Goal: Task Accomplishment & Management: Manage account settings

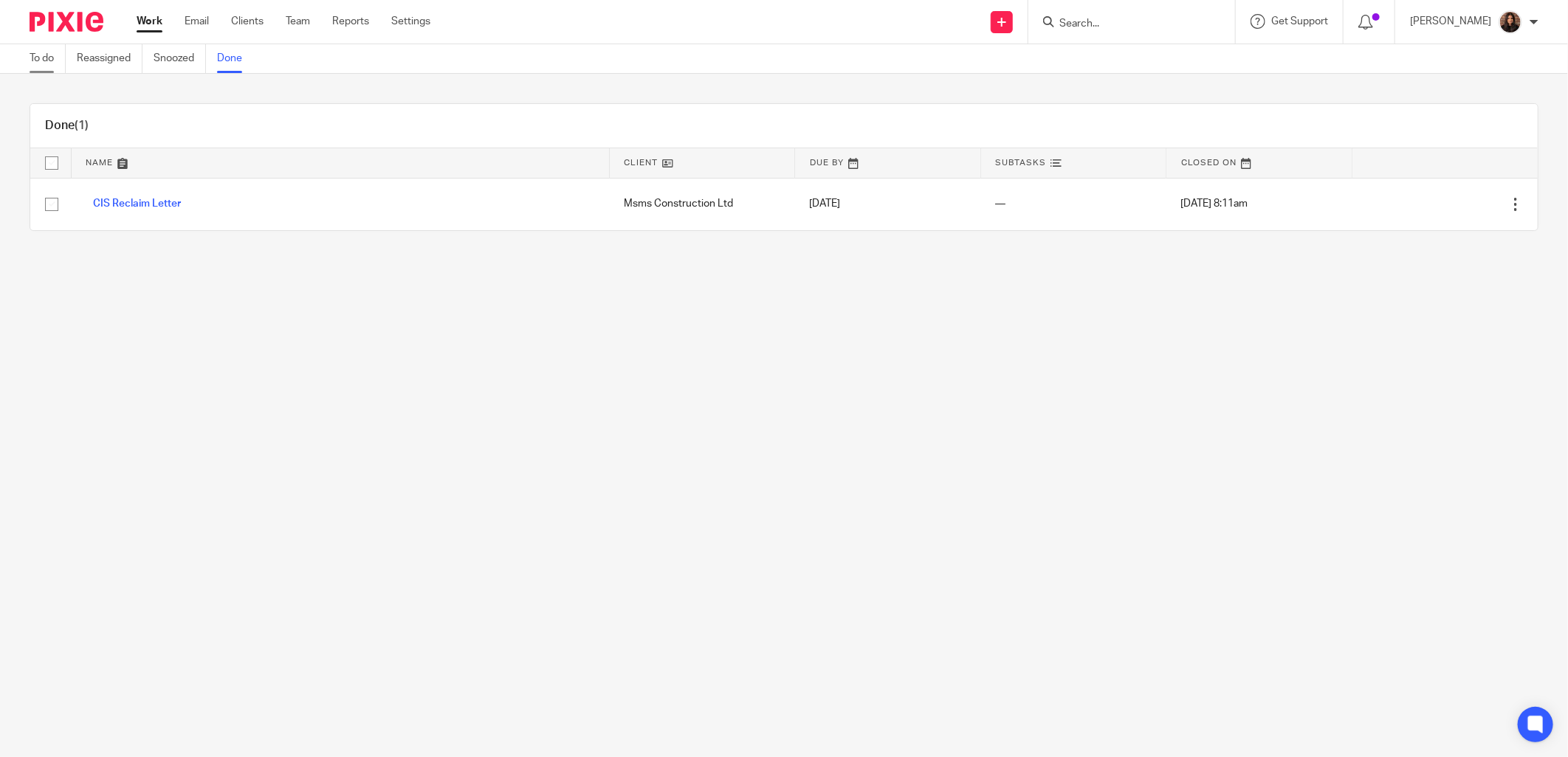
click at [39, 59] on link "To do" at bounding box center [48, 58] width 36 height 29
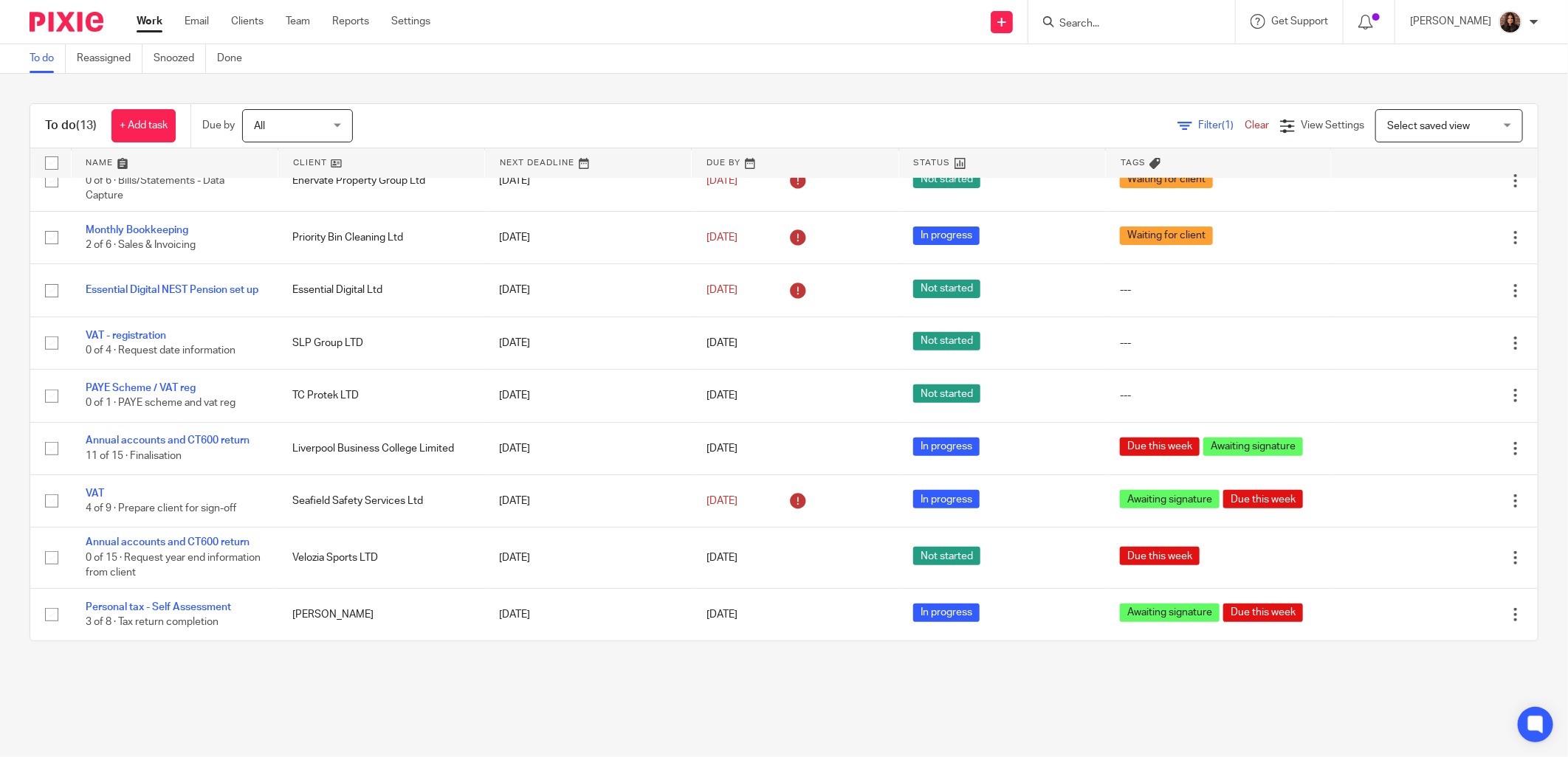
scroll to position [274, 0]
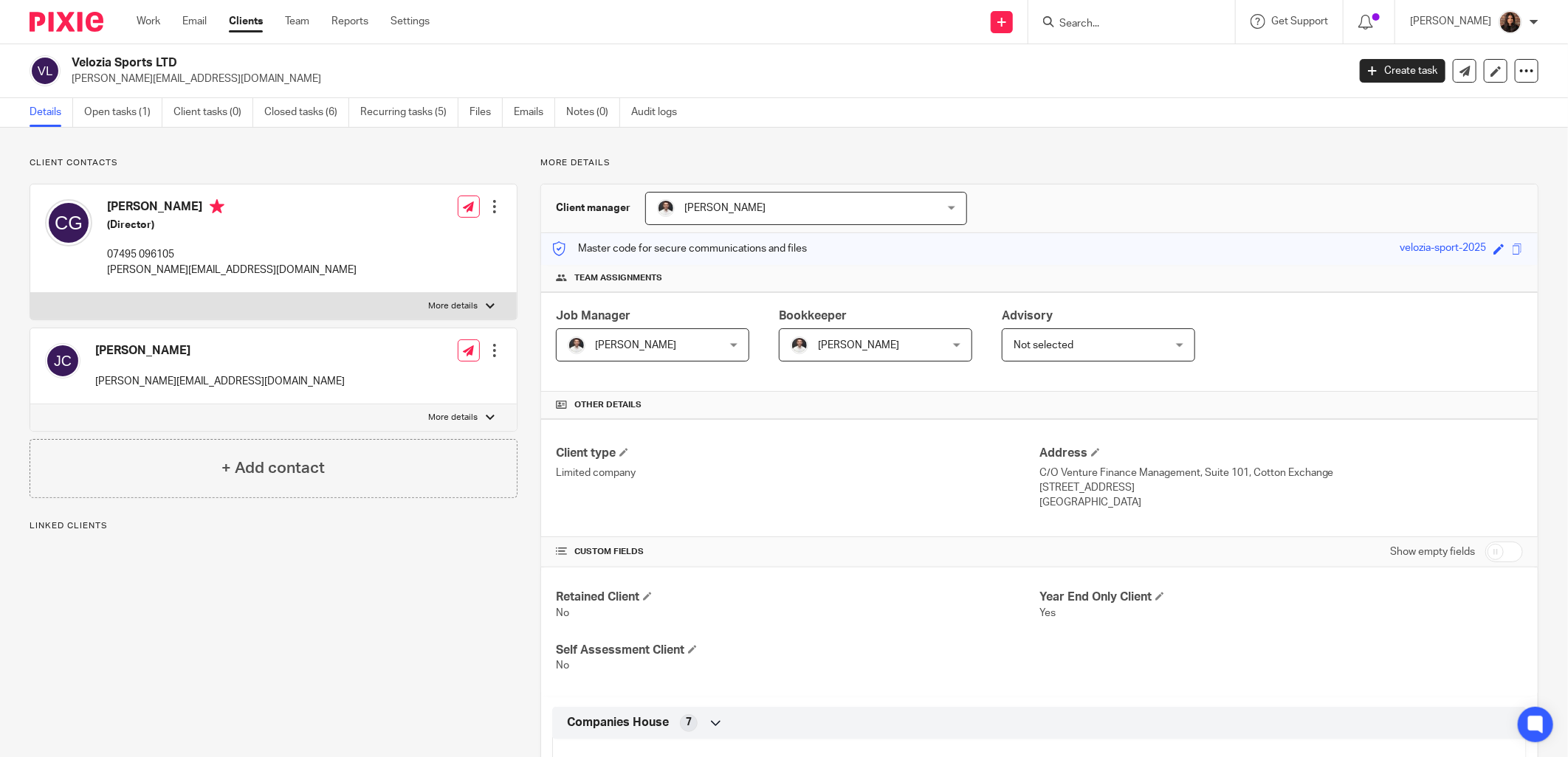
click at [1094, 28] on input "Search" at bounding box center [1124, 25] width 133 height 13
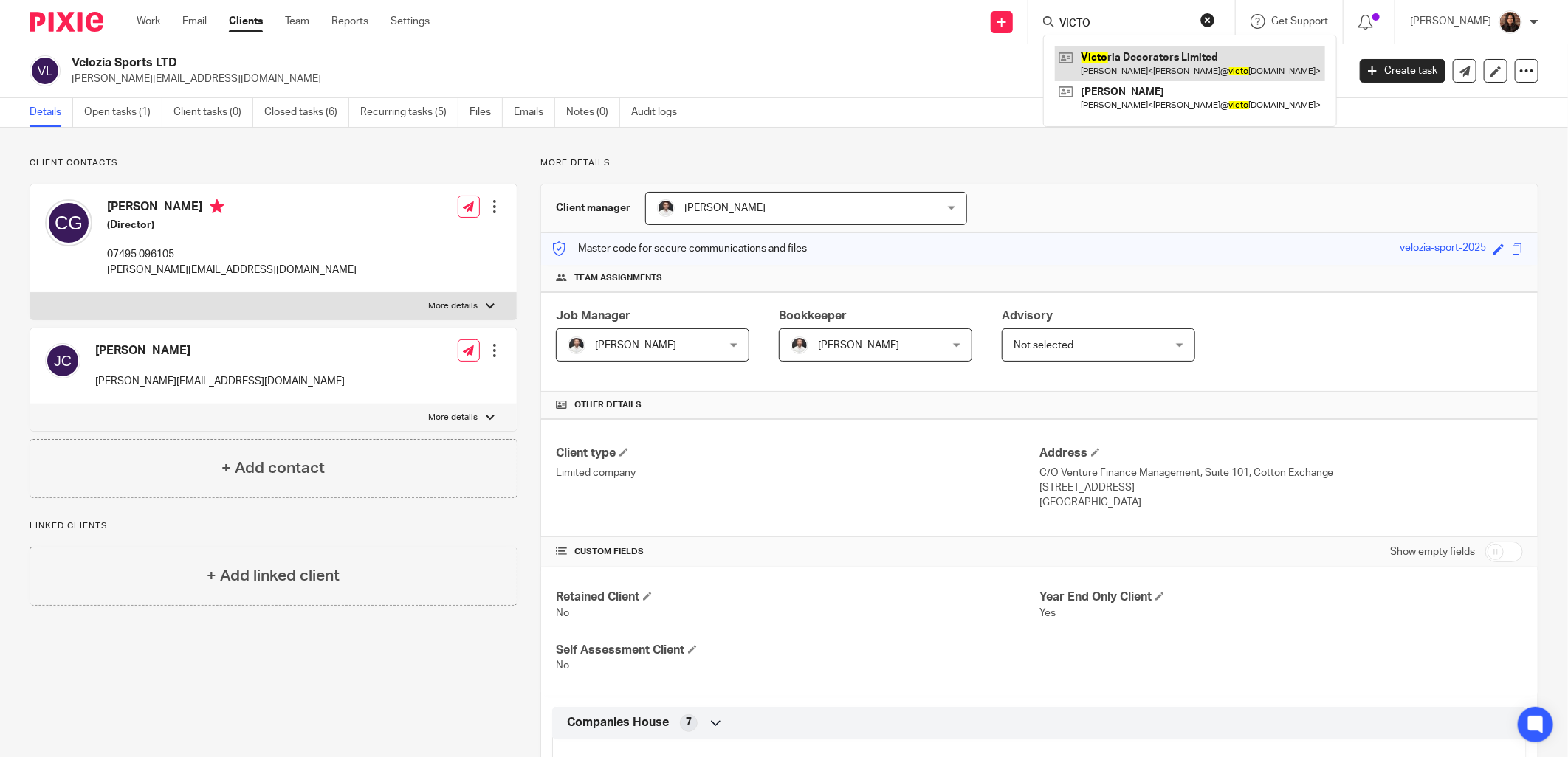
type input "VICTO"
click at [1149, 61] on link at bounding box center [1190, 64] width 271 height 34
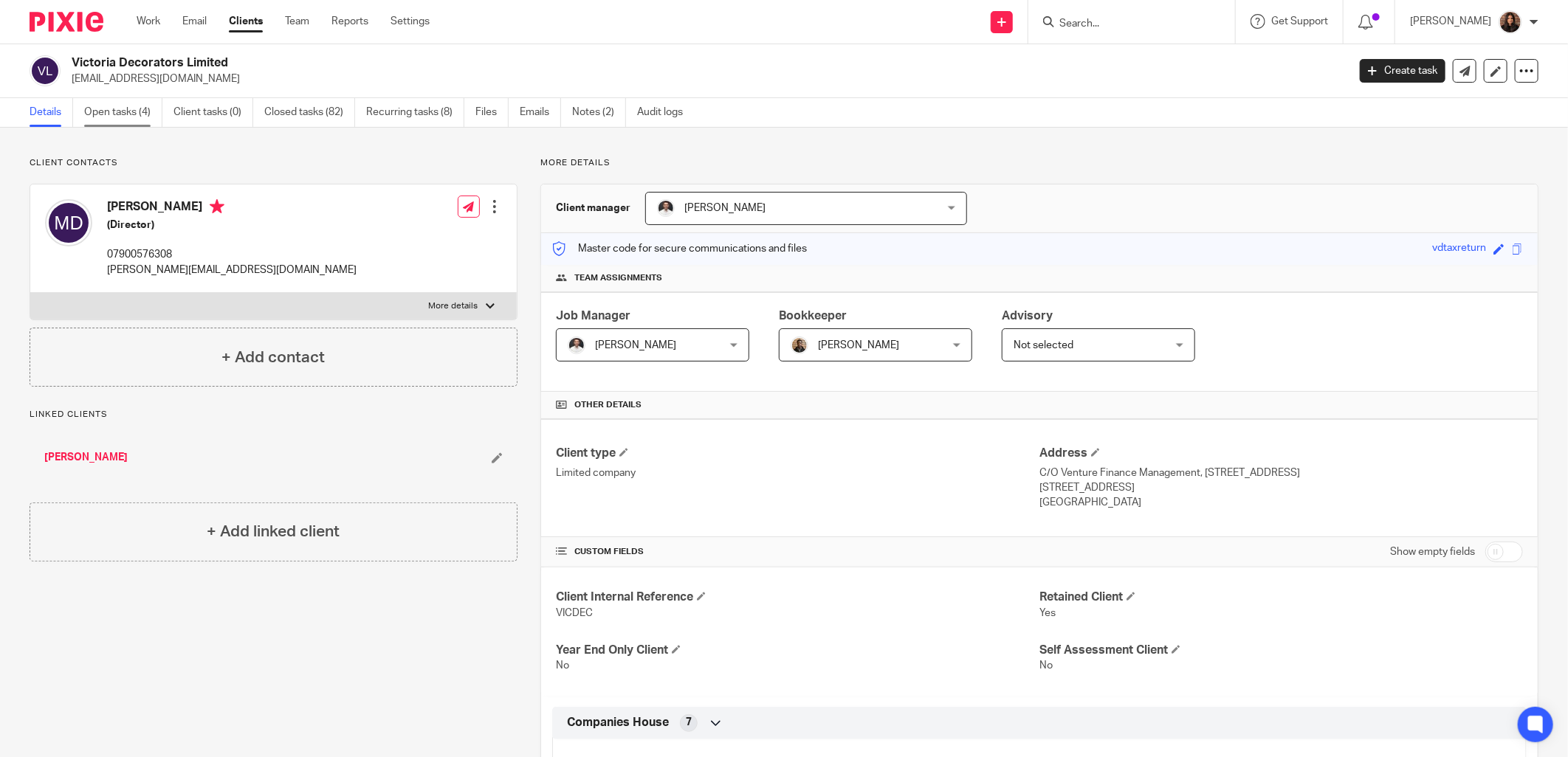
click at [129, 119] on link "Open tasks (4)" at bounding box center [123, 113] width 78 height 29
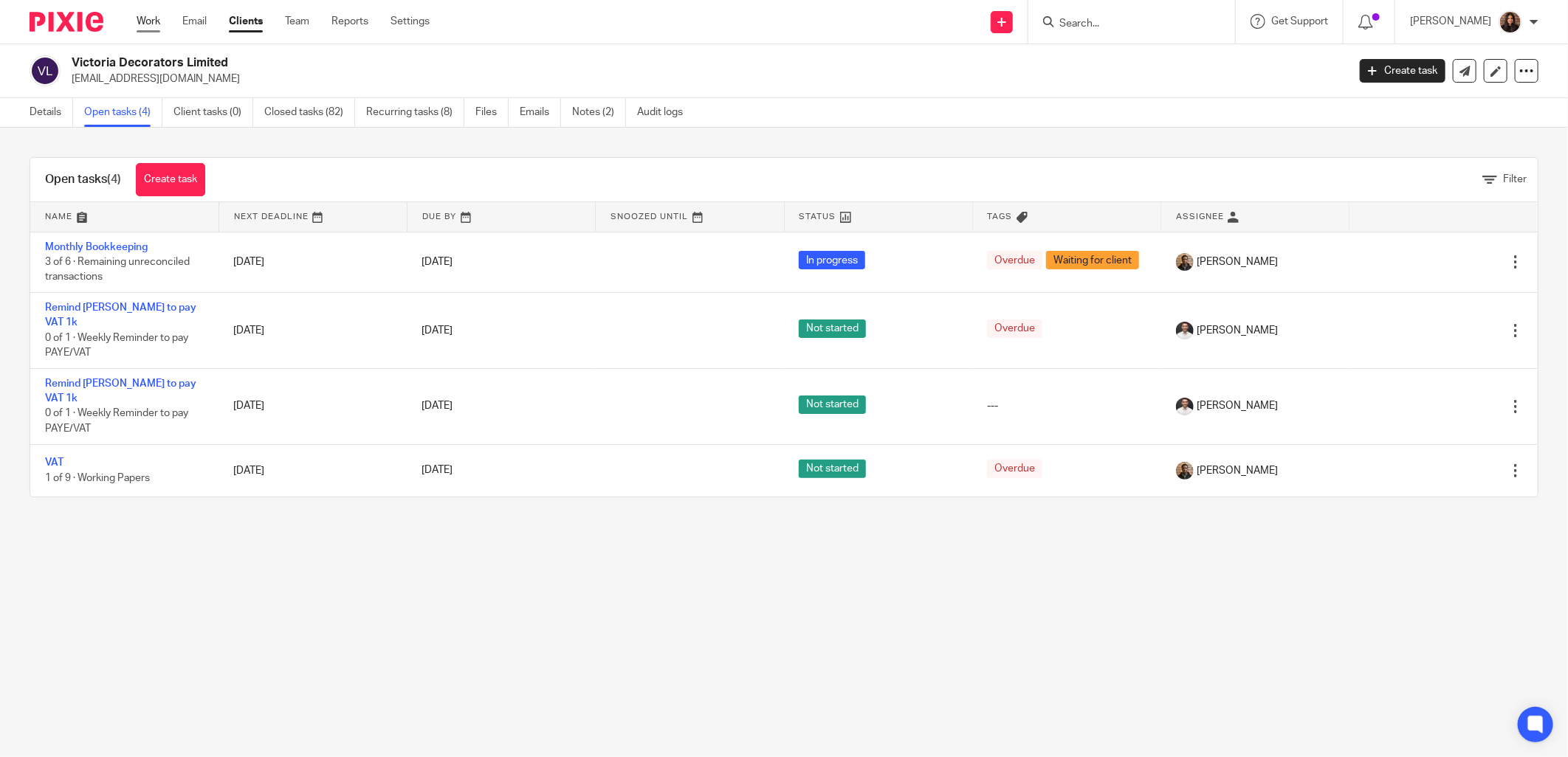
click at [153, 27] on link "Work" at bounding box center [148, 21] width 24 height 14
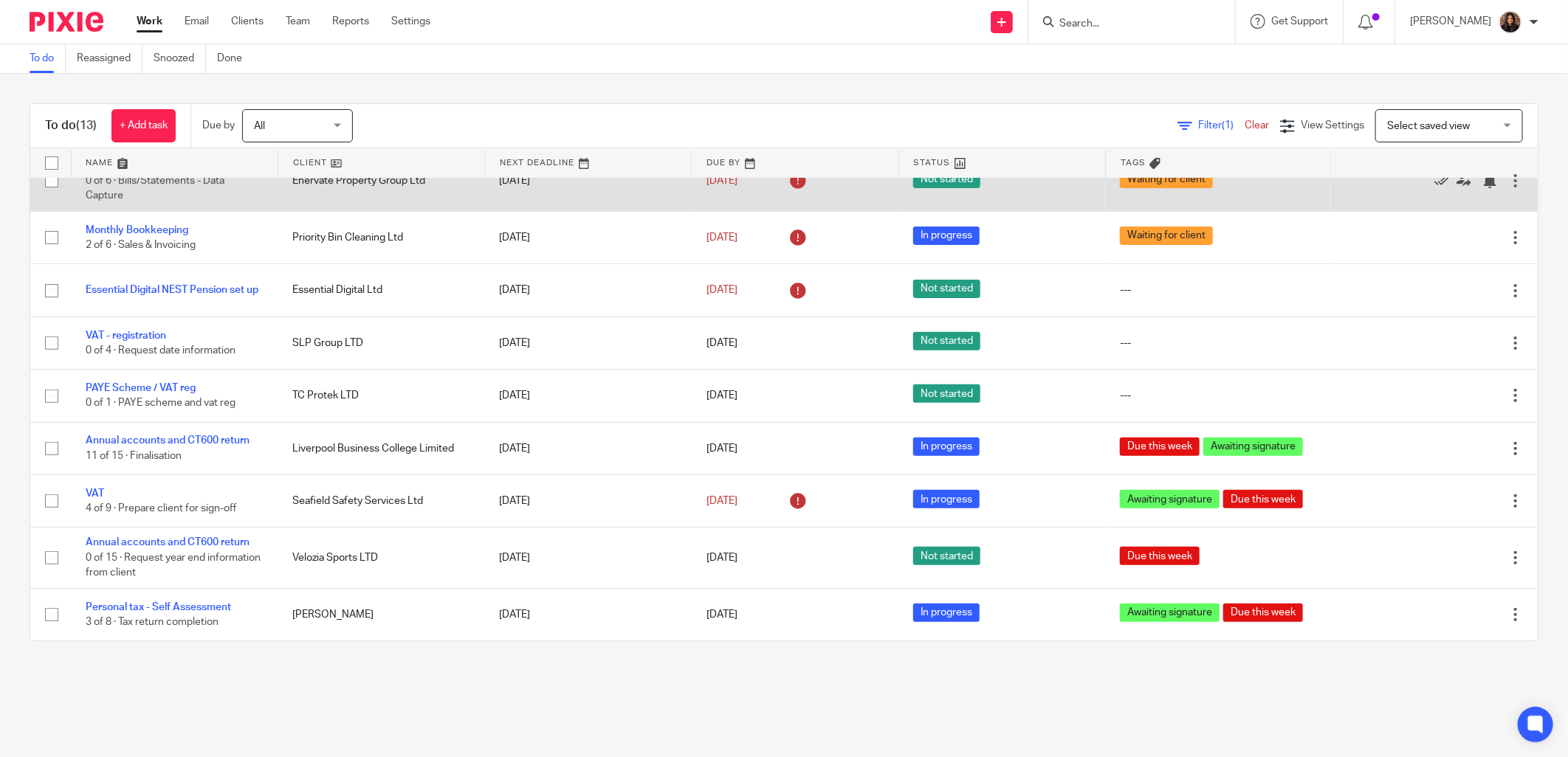
scroll to position [274, 0]
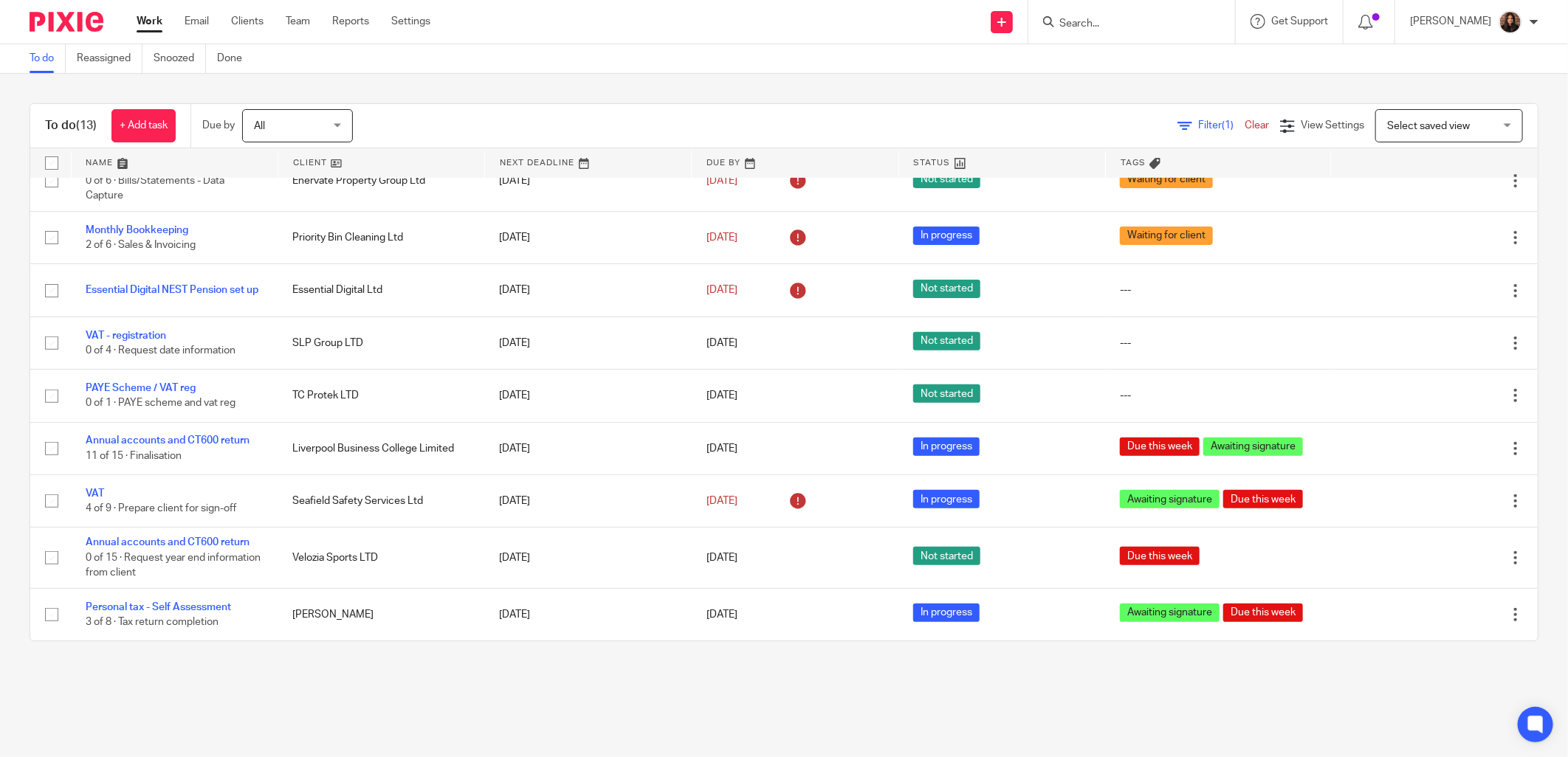
click at [1068, 20] on input "Search" at bounding box center [1124, 25] width 133 height 13
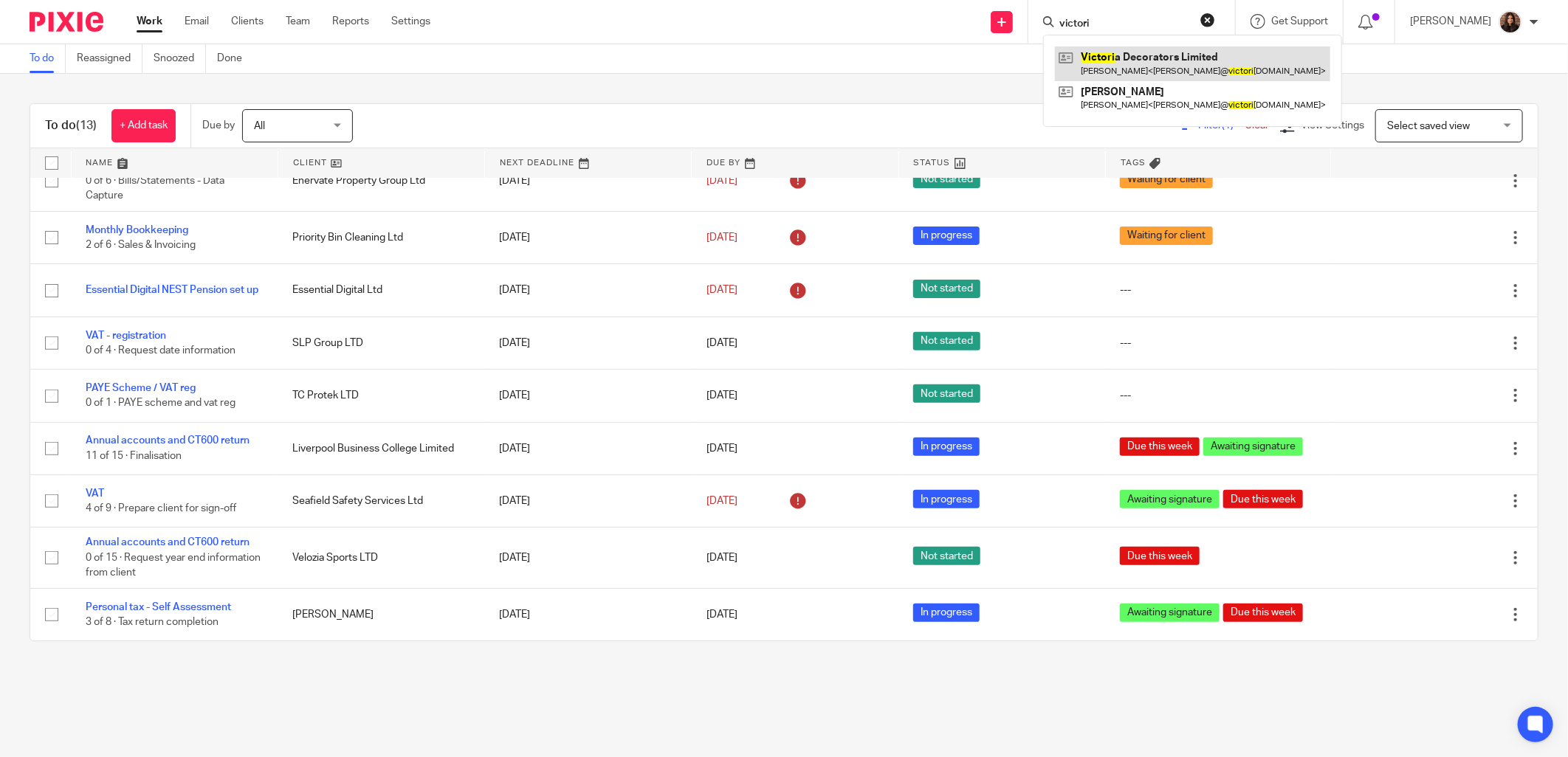
type input "victori"
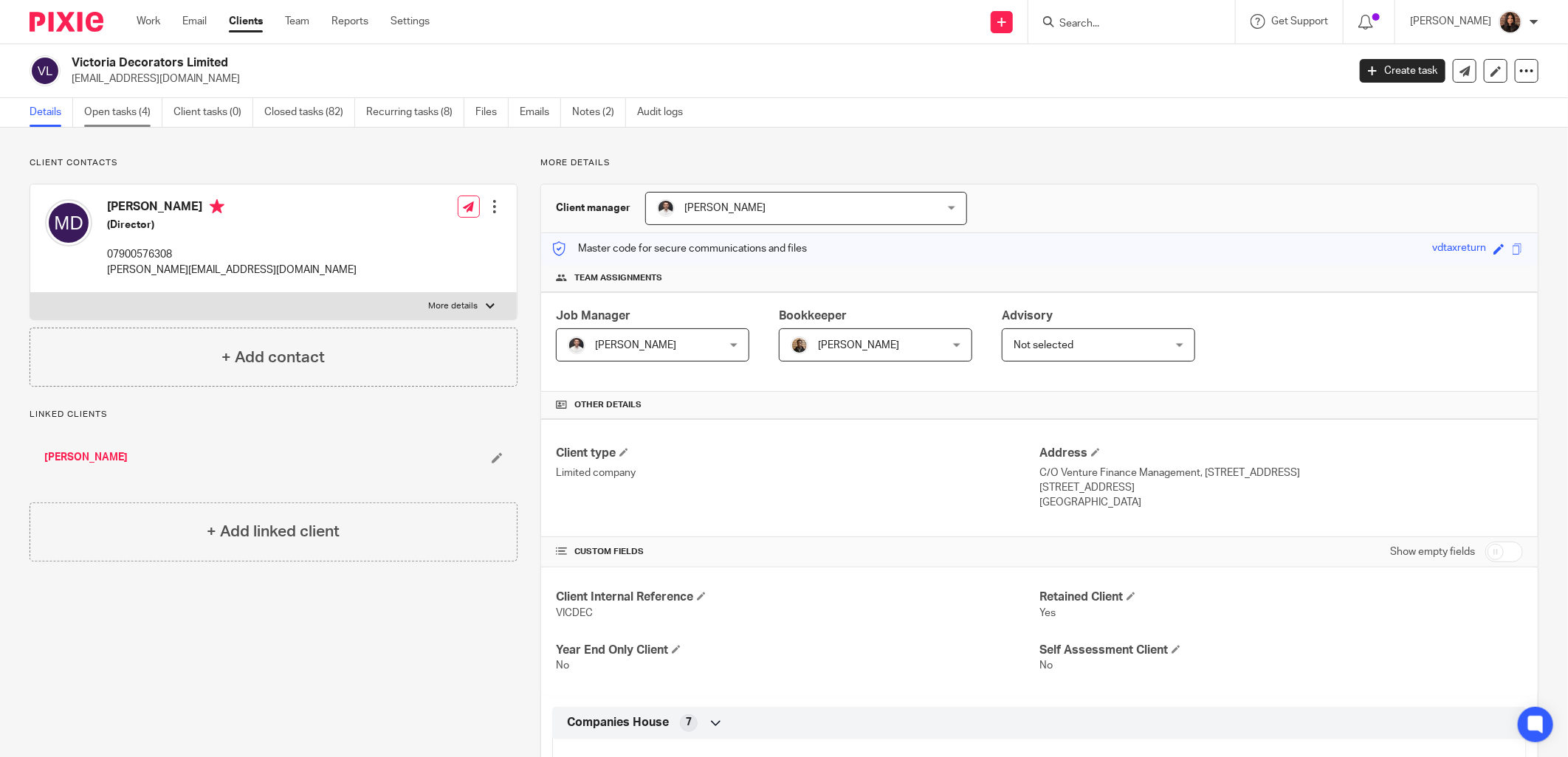
click at [159, 121] on link "Open tasks (4)" at bounding box center [123, 113] width 78 height 29
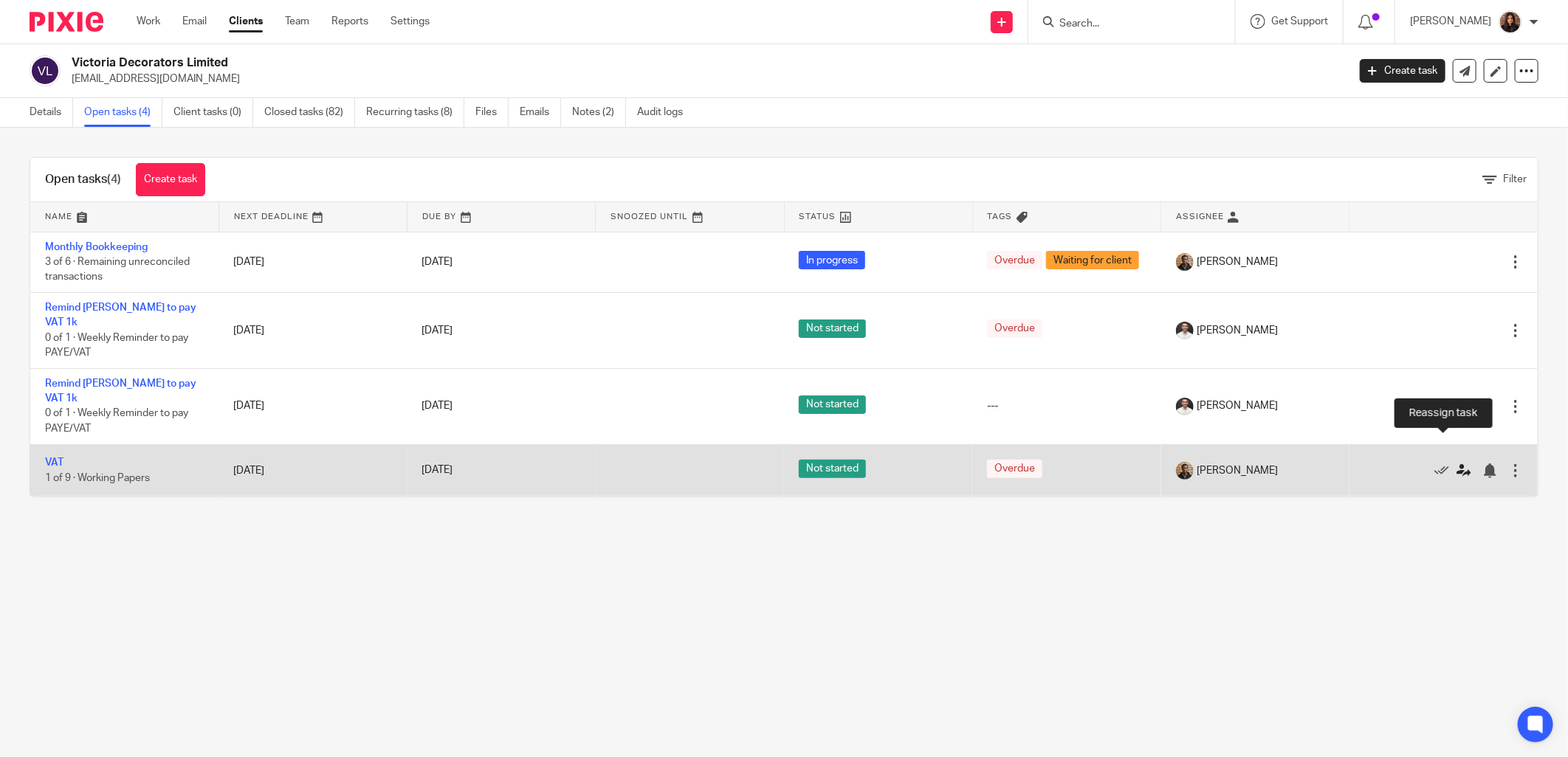
click at [1457, 464] on link at bounding box center [1468, 470] width 22 height 14
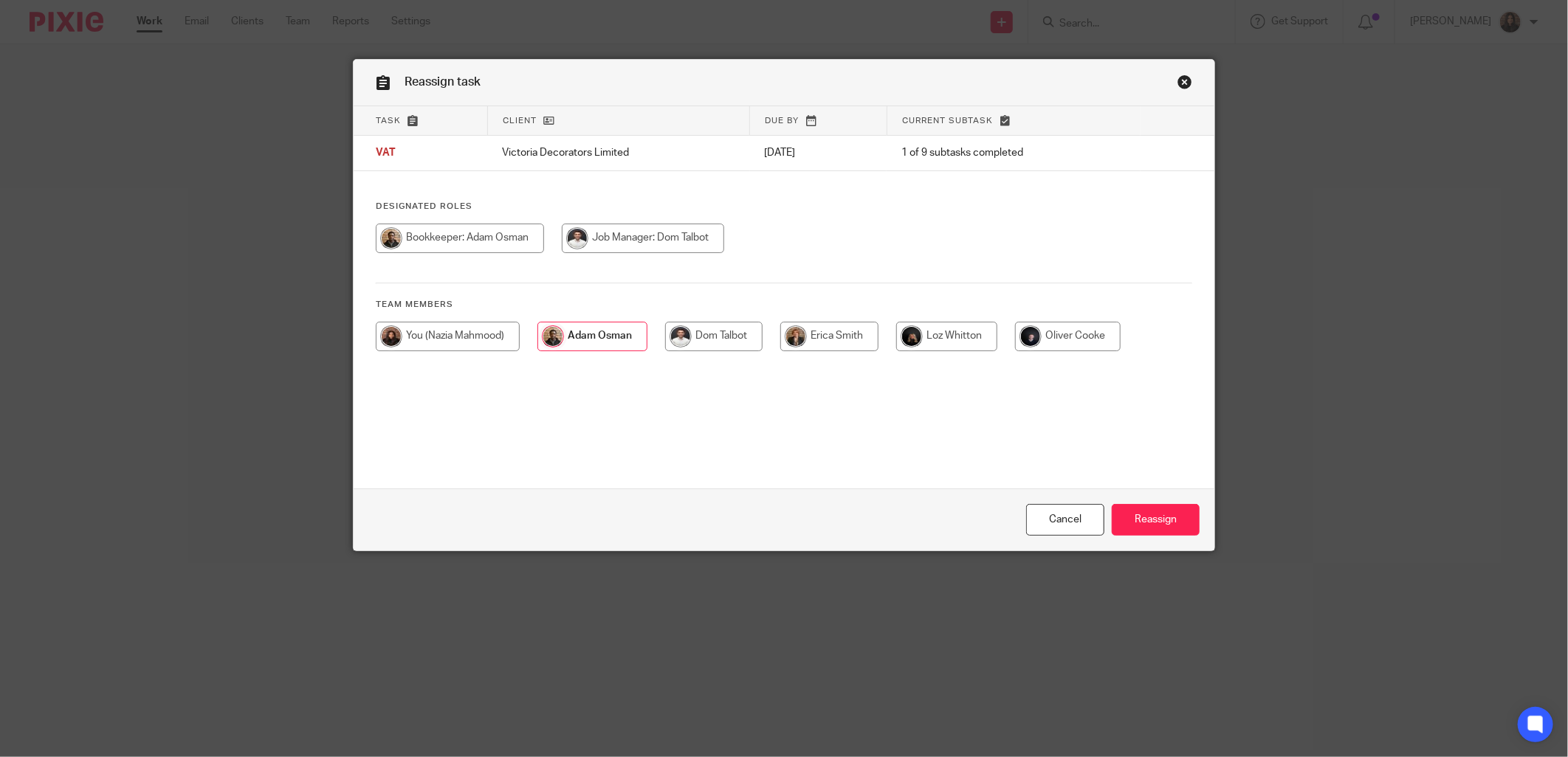
click at [434, 331] on input "radio" at bounding box center [447, 336] width 144 height 30
radio input "true"
click at [1126, 528] on input "Reassign" at bounding box center [1156, 519] width 88 height 32
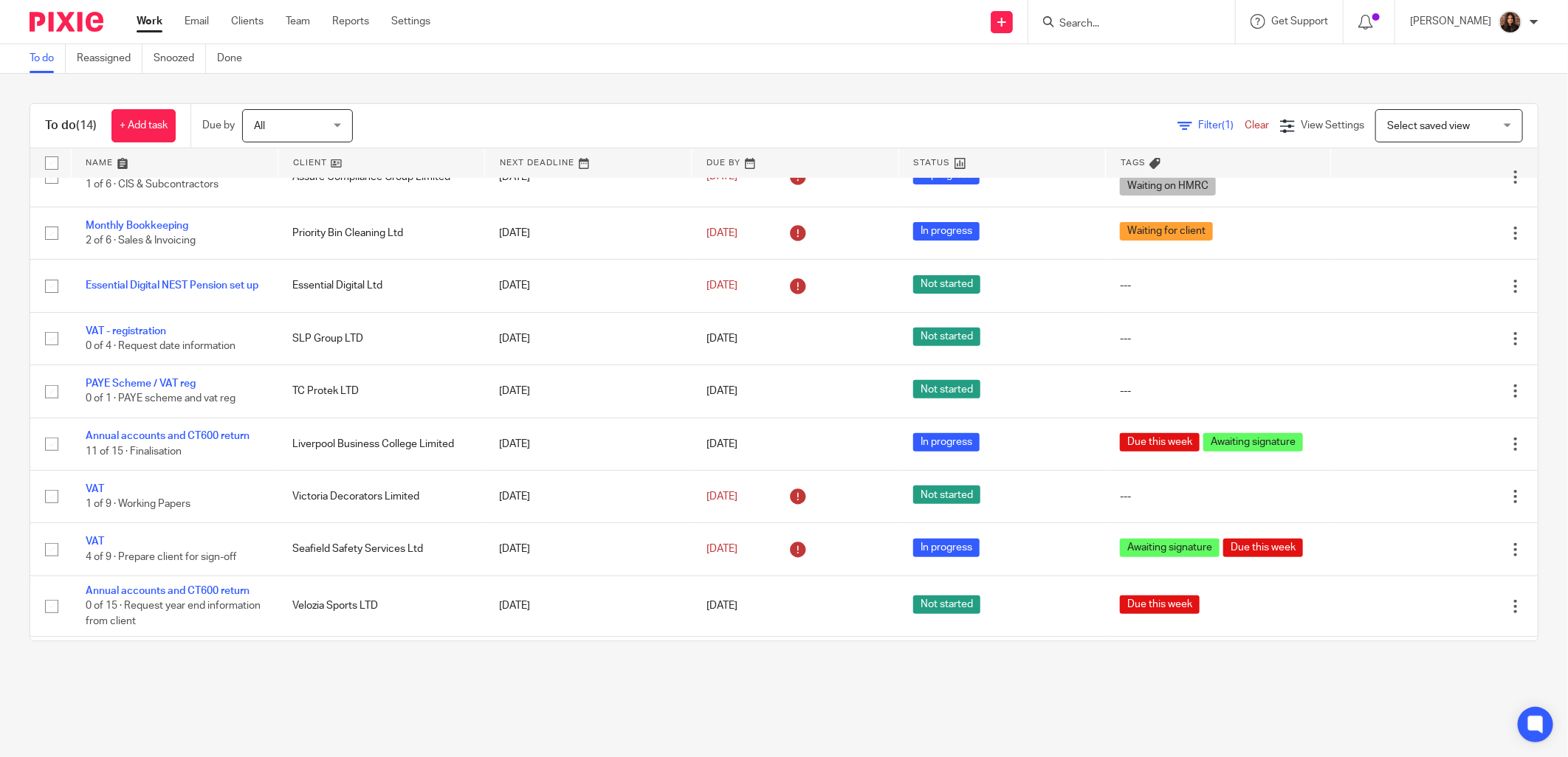
scroll to position [327, 0]
